Goal: Information Seeking & Learning: Learn about a topic

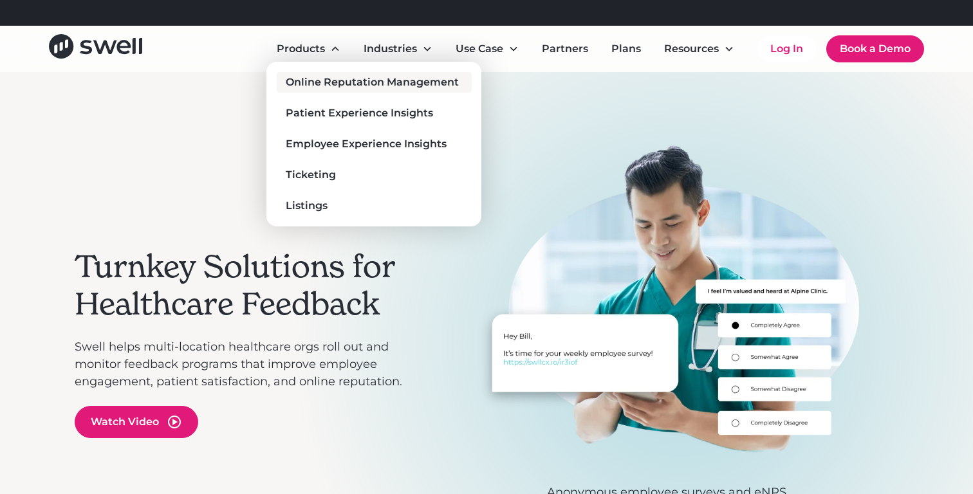
click at [348, 75] on div "Online Reputation Management" at bounding box center [372, 82] width 173 height 15
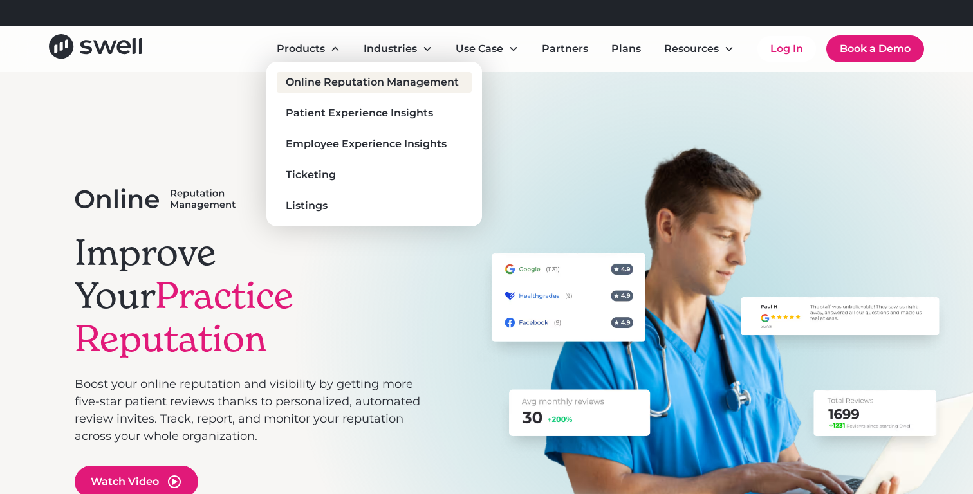
click at [322, 84] on div "Online Reputation Management" at bounding box center [372, 82] width 173 height 15
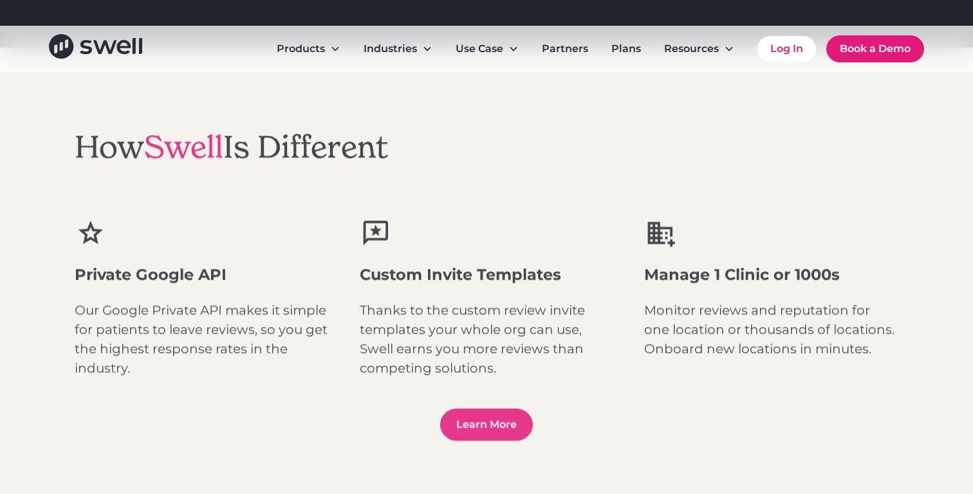
scroll to position [1644, 0]
